Goal: Information Seeking & Learning: Learn about a topic

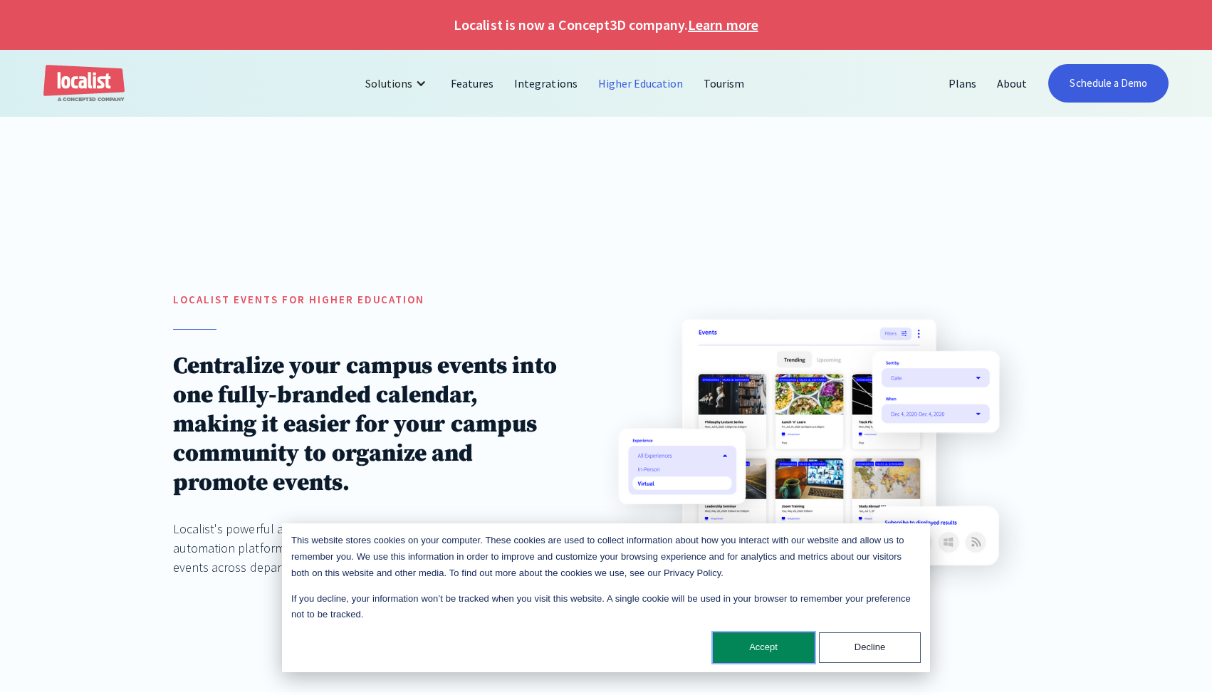
click at [748, 640] on button "Accept" at bounding box center [764, 647] width 102 height 31
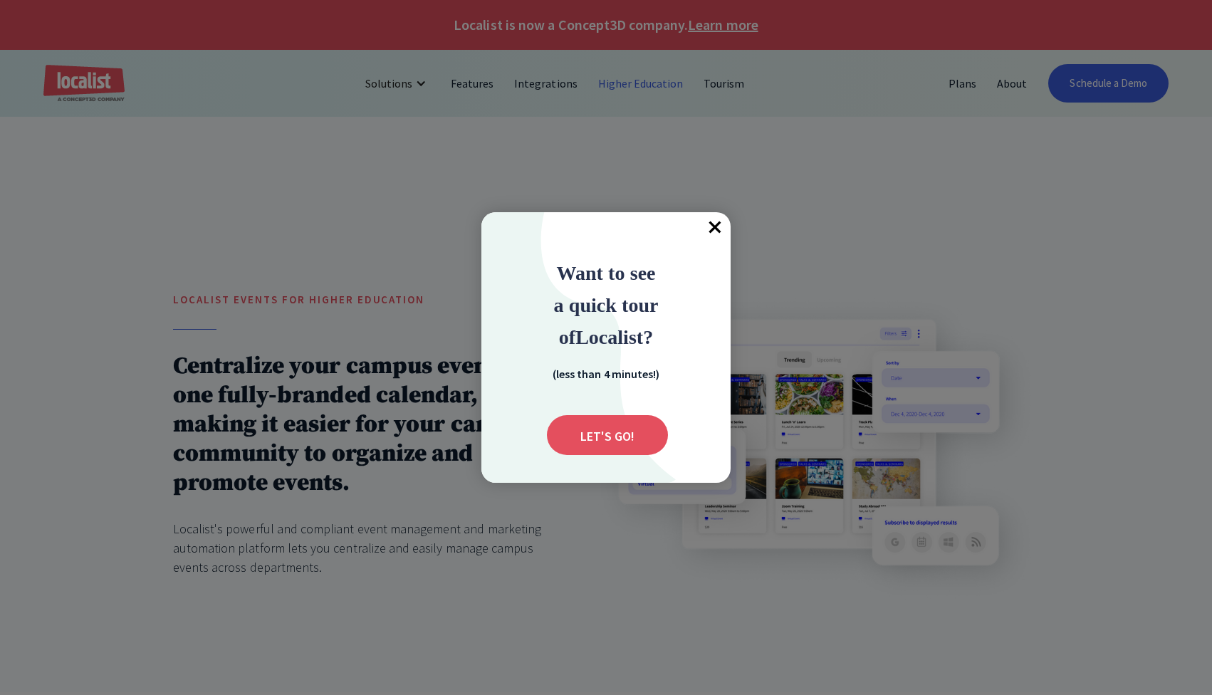
click at [716, 229] on span "×" at bounding box center [714, 227] width 31 height 31
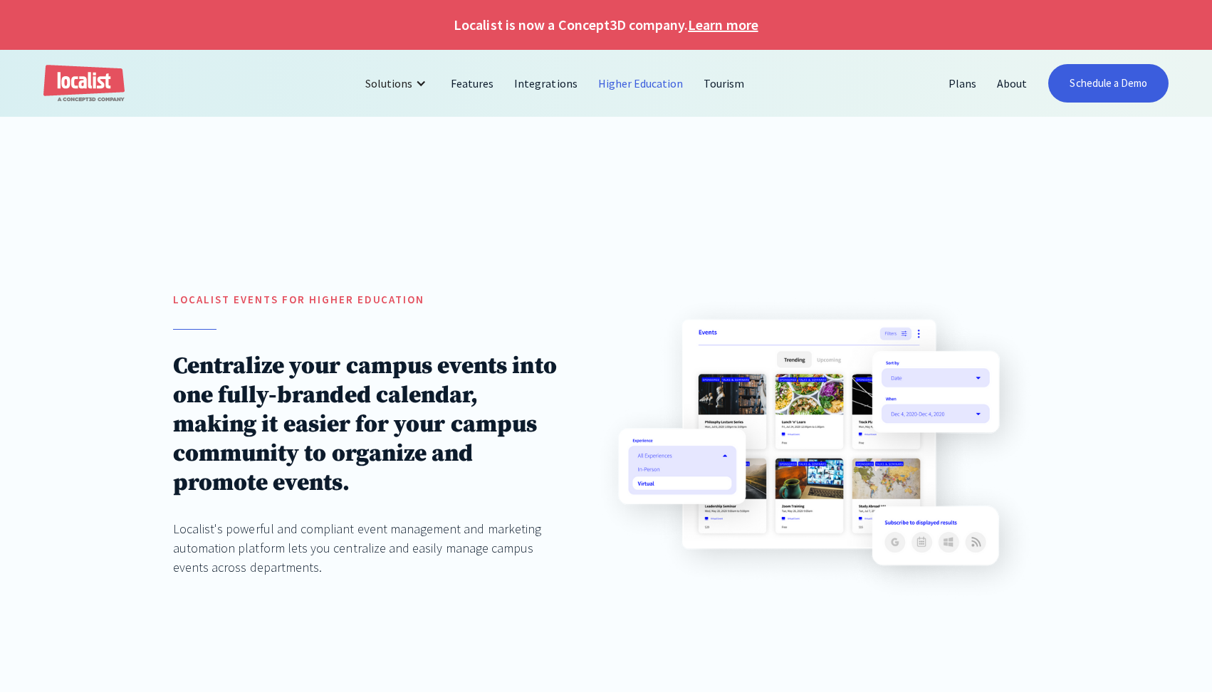
click at [644, 78] on link "Higher Education" at bounding box center [641, 83] width 106 height 34
click at [968, 82] on link "Plans" at bounding box center [962, 83] width 48 height 34
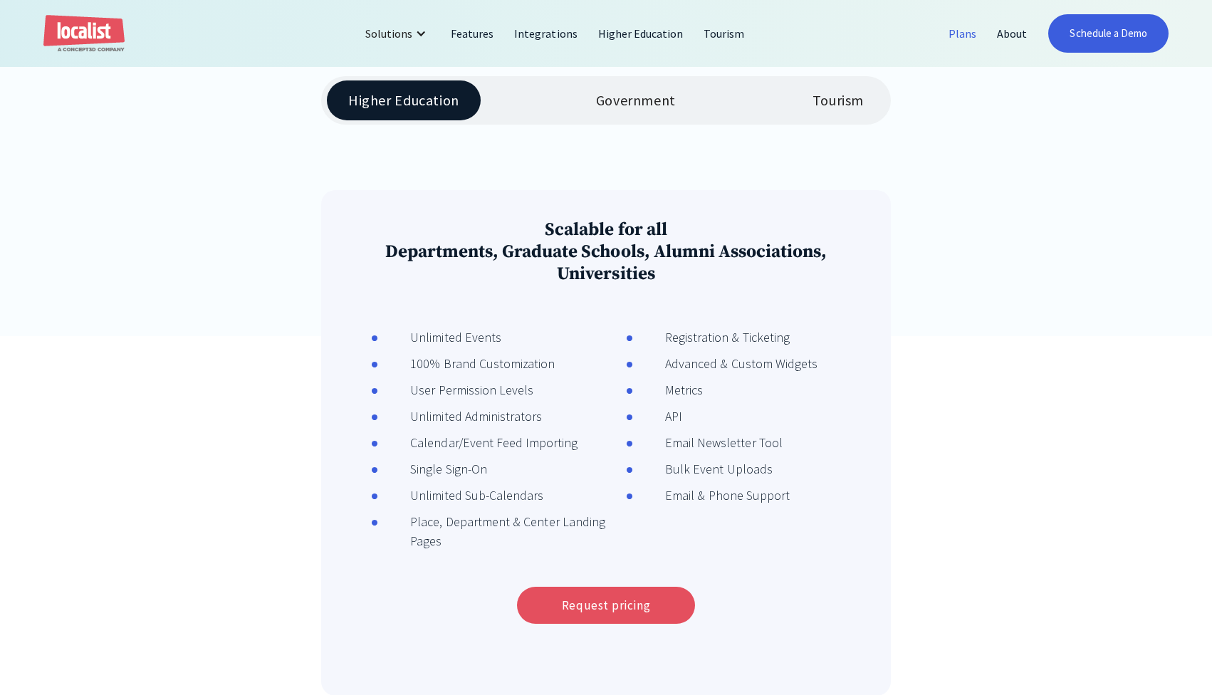
scroll to position [352, 0]
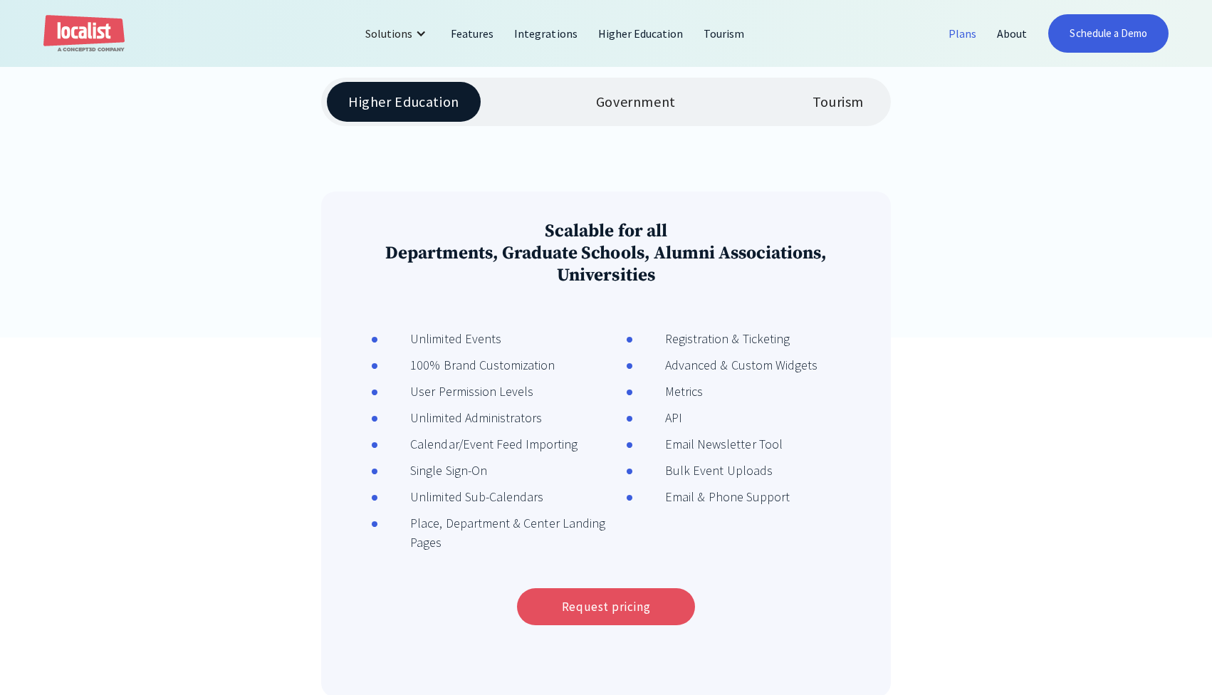
click at [652, 101] on div "Government" at bounding box center [636, 101] width 80 height 17
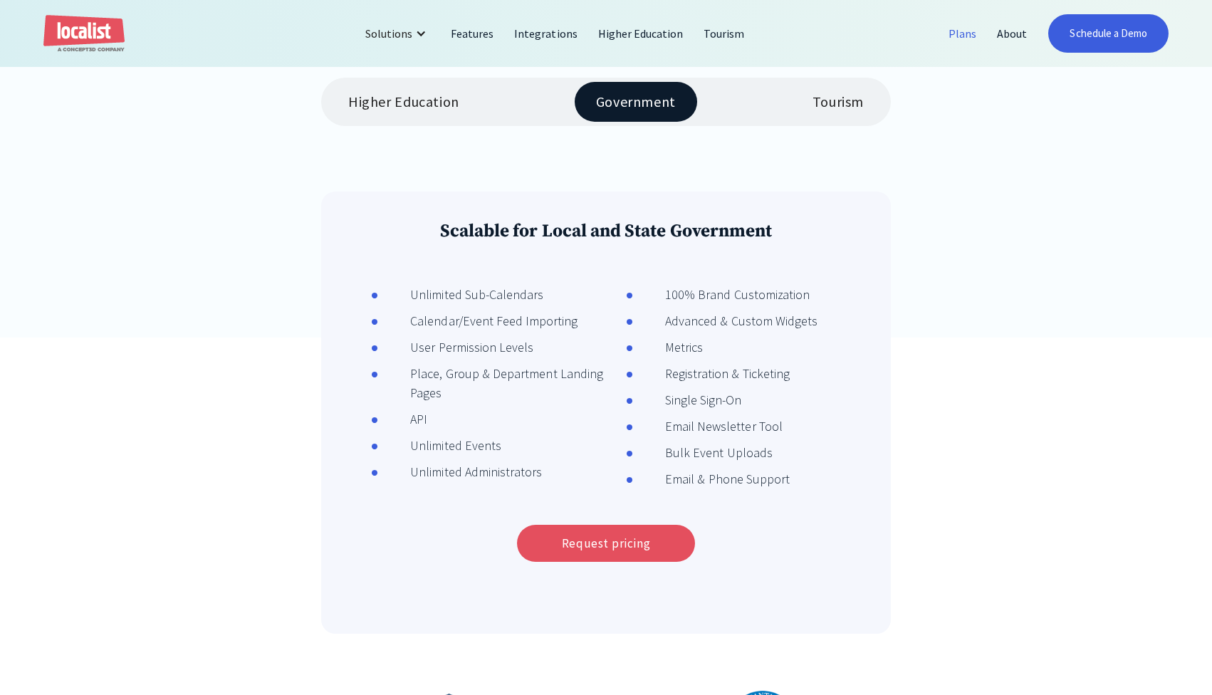
click at [765, 95] on div "Higher Education Government Tourism" at bounding box center [606, 102] width 570 height 48
click at [812, 93] on div "Tourism" at bounding box center [837, 101] width 51 height 17
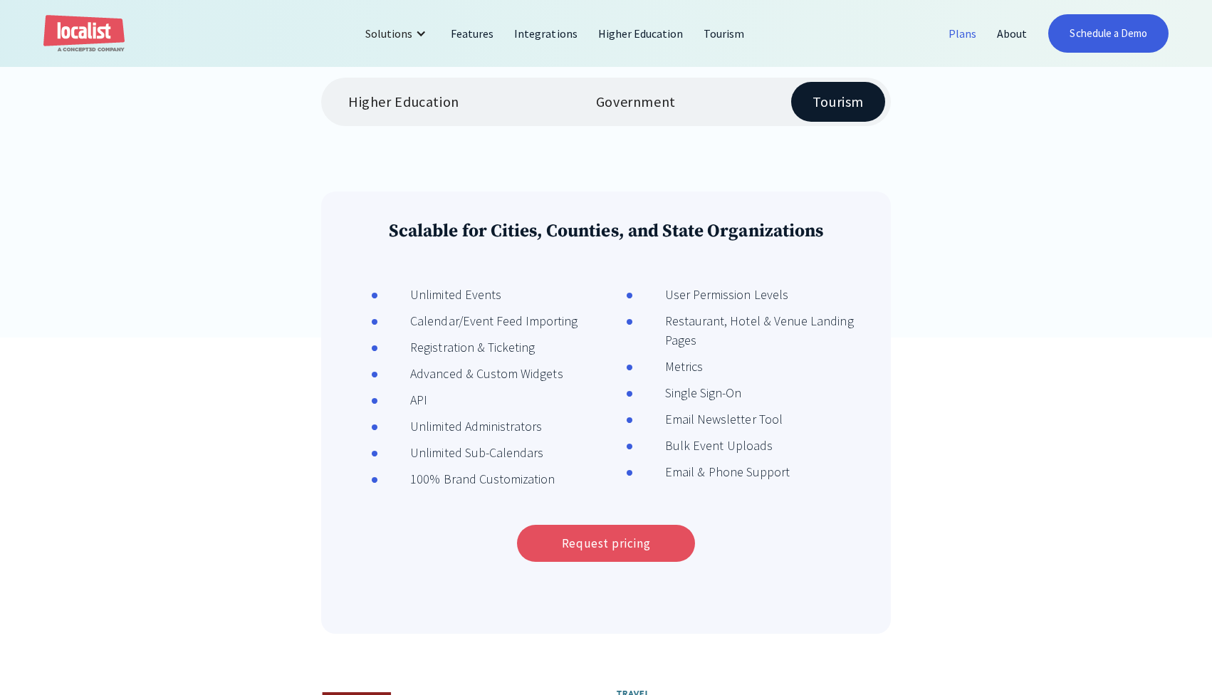
click at [409, 103] on div "Higher Education" at bounding box center [403, 101] width 111 height 17
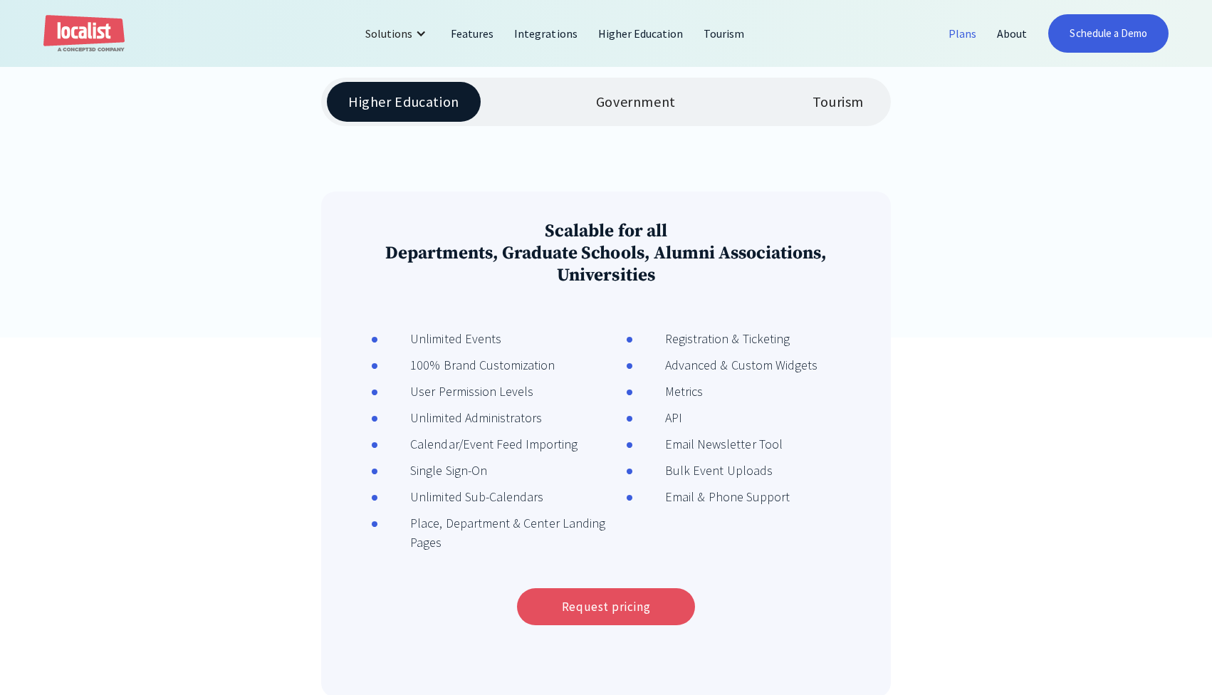
scroll to position [377, 0]
